Goal: Transaction & Acquisition: Purchase product/service

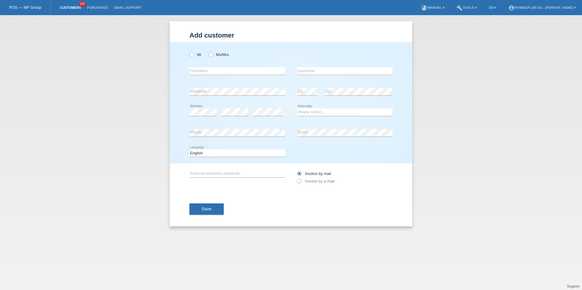
click at [62, 9] on link "Customers" at bounding box center [70, 8] width 27 height 4
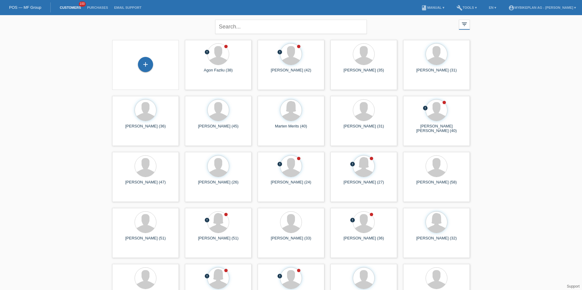
click at [152, 53] on div "+" at bounding box center [145, 65] width 67 height 50
click at [146, 66] on div "+" at bounding box center [145, 64] width 15 height 15
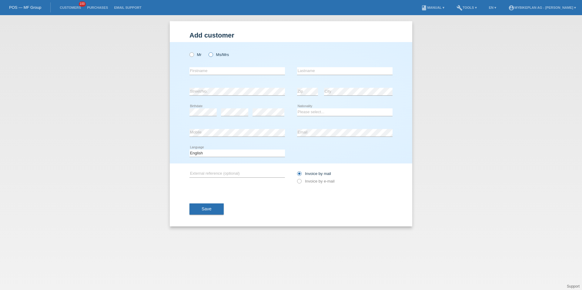
click at [210, 57] on label "Ms/Mrs" at bounding box center [219, 54] width 20 height 5
click at [210, 56] on input "Ms/Mrs" at bounding box center [211, 54] width 4 height 4
radio input "true"
click at [211, 70] on input "text" at bounding box center [236, 71] width 95 height 8
type input "Jennifer"
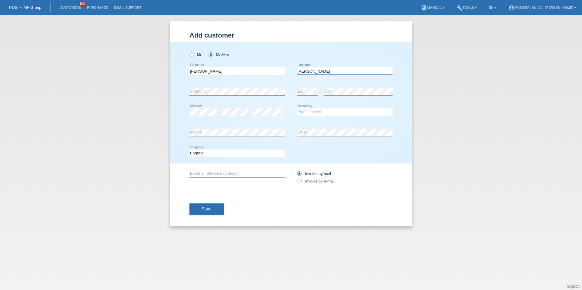
type input "Frey"
select select "DE"
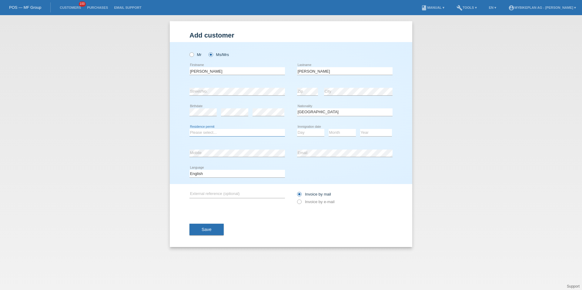
select select "C"
select select "01"
select select "2009"
click at [252, 178] on icon at bounding box center [236, 178] width 95 height 0
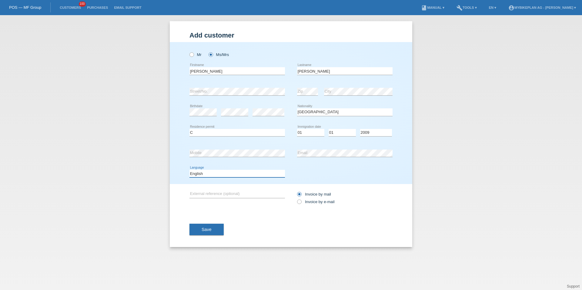
click at [251, 175] on select "Deutsch Français Italiano English" at bounding box center [236, 173] width 95 height 7
select select "de"
click at [303, 202] on label "Invoice by e-mail" at bounding box center [316, 202] width 38 height 5
click at [301, 202] on input "Invoice by e-mail" at bounding box center [299, 204] width 4 height 8
radio input "true"
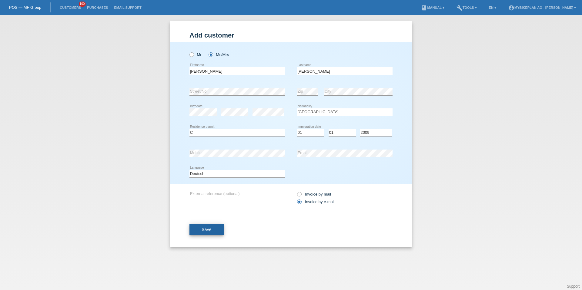
click at [205, 230] on span "Save" at bounding box center [207, 229] width 10 height 5
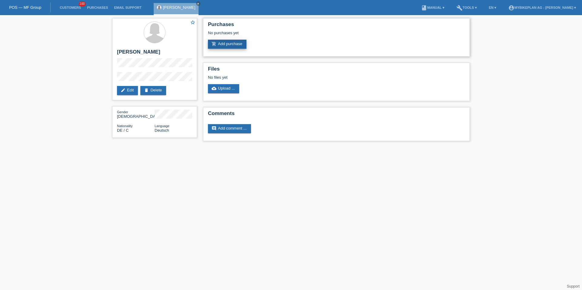
click at [224, 46] on link "add_shopping_cart Add purchase" at bounding box center [227, 44] width 38 height 9
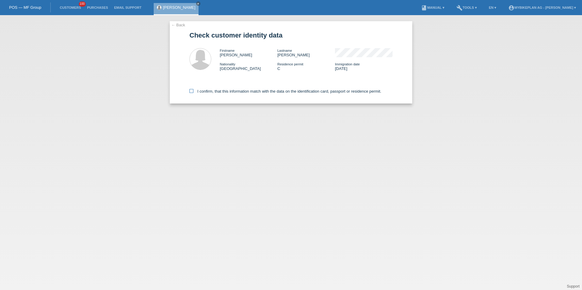
click at [259, 92] on label "I confirm, that this information match with the data on the identification card…" at bounding box center [285, 91] width 192 height 5
click at [193, 92] on input "I confirm, that this information match with the data on the identification card…" at bounding box center [191, 91] width 4 height 4
checkbox input "true"
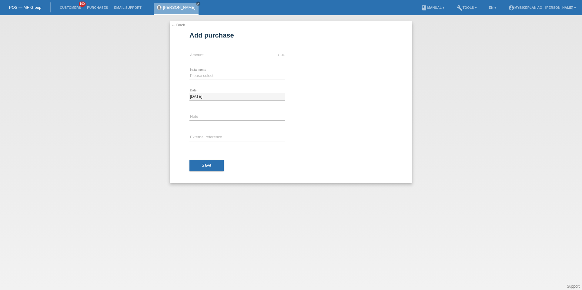
click at [235, 62] on div "CHF error Amount" at bounding box center [236, 55] width 95 height 21
click at [235, 56] on input "text" at bounding box center [236, 56] width 95 height 8
type input "3449.00"
click at [219, 76] on select "Please select 6 instalments 12 instalments 18 instalments 24 instalments 36 ins…" at bounding box center [236, 75] width 95 height 7
click at [210, 75] on select "Please select 6 instalments 12 instalments 18 instalments 24 instalments 36 ins…" at bounding box center [236, 75] width 95 height 7
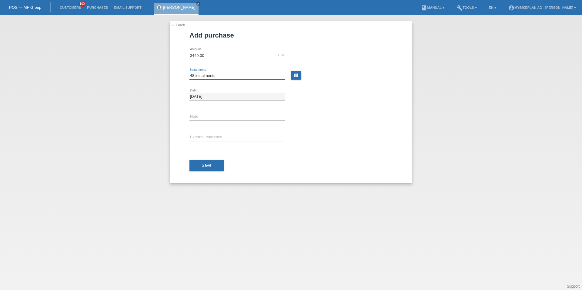
select select "487"
click at [214, 135] on input "text" at bounding box center [236, 138] width 95 height 8
paste input "42185724277"
type input "42185724277"
click at [205, 157] on div "Save" at bounding box center [290, 165] width 203 height 35
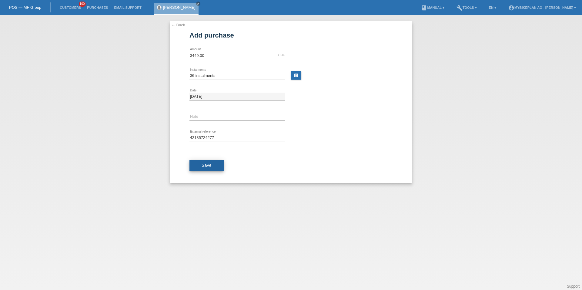
click at [205, 164] on span "Save" at bounding box center [207, 165] width 10 height 5
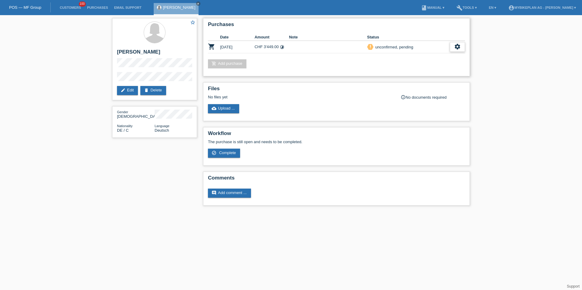
click at [452, 46] on div "settings" at bounding box center [457, 47] width 15 height 10
click at [447, 56] on div "fullscreen Show" at bounding box center [418, 56] width 92 height 9
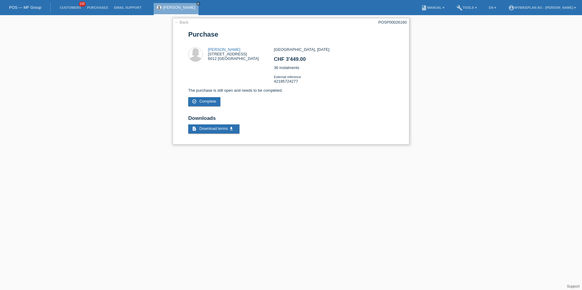
click at [385, 20] on div "POSP00026160" at bounding box center [392, 22] width 28 height 5
click at [385, 21] on div "POSP00026160" at bounding box center [392, 22] width 28 height 5
copy div "POSP00026160"
click at [71, 9] on li "Customers 100" at bounding box center [70, 7] width 27 height 15
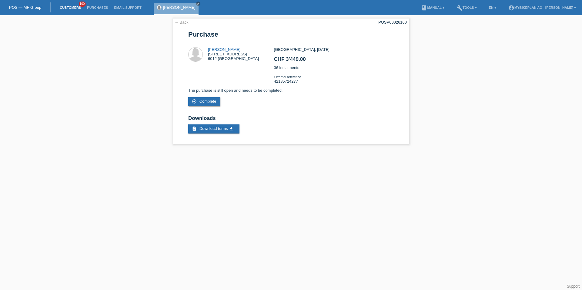
click at [71, 8] on link "Customers" at bounding box center [70, 8] width 27 height 4
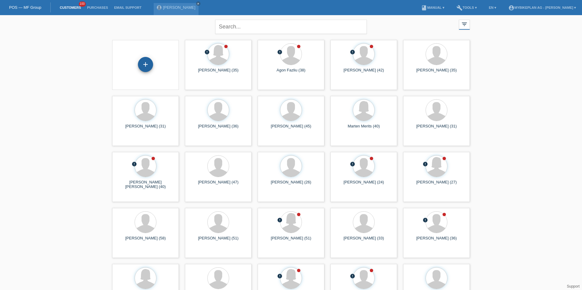
click at [138, 65] on div "+" at bounding box center [145, 64] width 15 height 10
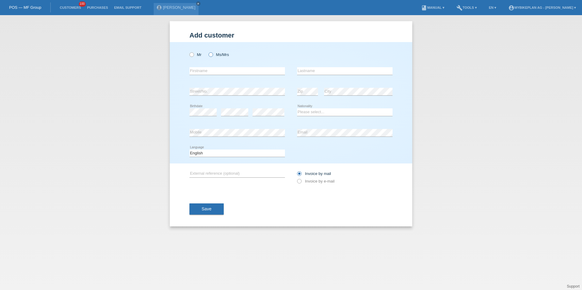
click at [214, 55] on label "Ms/Mrs" at bounding box center [219, 54] width 20 height 5
click at [212, 55] on input "Ms/Mrs" at bounding box center [211, 54] width 4 height 4
radio input "true"
click at [214, 69] on input "text" at bounding box center [236, 71] width 95 height 8
paste input "[PERSON_NAME]"
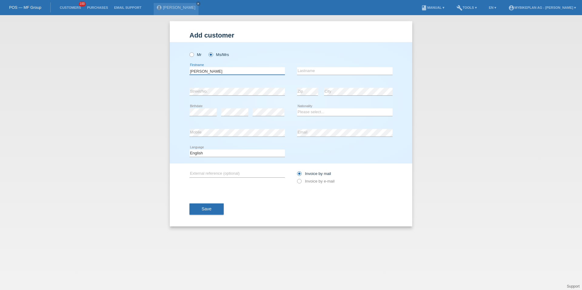
click at [212, 69] on input "[PERSON_NAME]" at bounding box center [236, 71] width 95 height 8
type input "Meltem"
paste input "Subasioglu"
type input "Subasioglu"
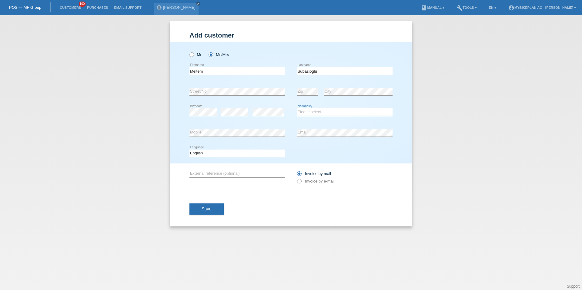
select select "DE"
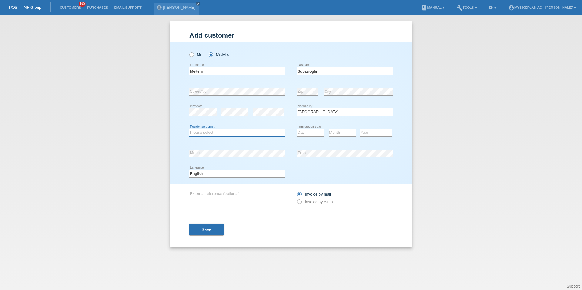
select select "C"
select select "01"
select select "08"
select select "2022"
click at [256, 172] on select "Deutsch Français Italiano English" at bounding box center [236, 173] width 95 height 7
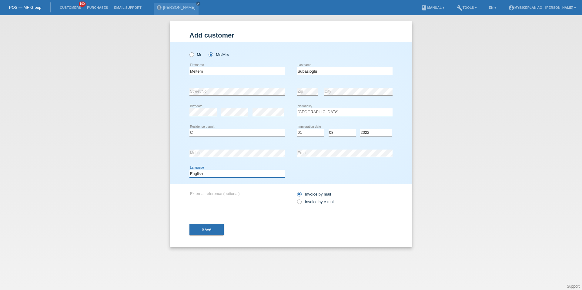
select select "de"
click at [313, 203] on label "Invoice by e-mail" at bounding box center [316, 202] width 38 height 5
click at [301, 203] on input "Invoice by e-mail" at bounding box center [299, 204] width 4 height 8
radio input "true"
click at [199, 233] on button "Save" at bounding box center [206, 230] width 34 height 12
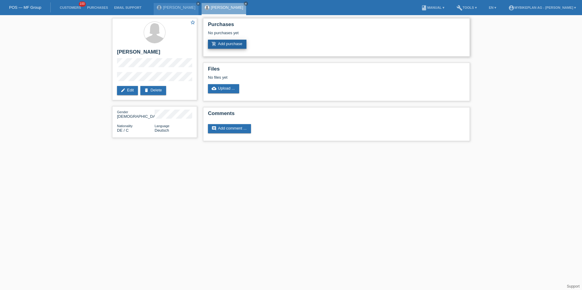
click at [226, 46] on link "add_shopping_cart Add purchase" at bounding box center [227, 44] width 38 height 9
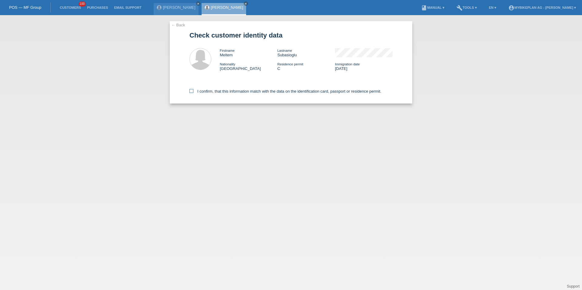
click at [217, 92] on label "I confirm, that this information match with the data on the identification card…" at bounding box center [285, 91] width 192 height 5
click at [193, 92] on input "I confirm, that this information match with the data on the identification card…" at bounding box center [191, 91] width 4 height 4
checkbox input "true"
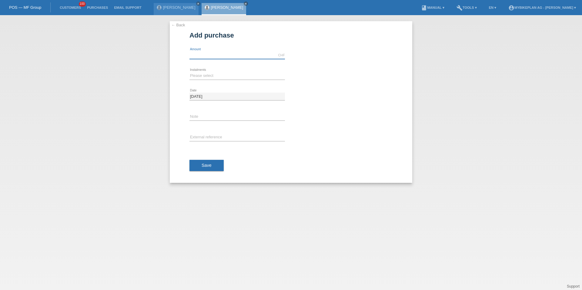
click at [209, 58] on input "text" at bounding box center [236, 56] width 95 height 8
type input "8999.00"
click at [195, 75] on select "Please select 6 instalments 12 instalments 18 instalments 24 instalments 36 ins…" at bounding box center [236, 75] width 95 height 7
select select "488"
click at [199, 138] on input "text" at bounding box center [236, 138] width 95 height 8
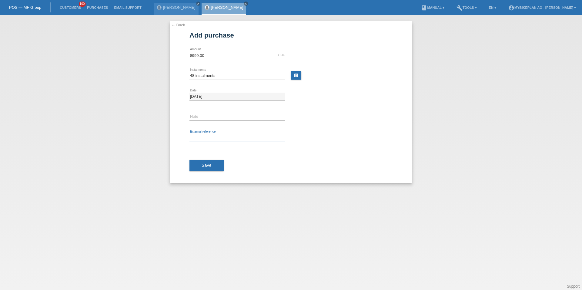
paste input "42106417244"
type input "42106417244"
click at [202, 161] on button "Save" at bounding box center [206, 166] width 34 height 12
